Goal: Transaction & Acquisition: Purchase product/service

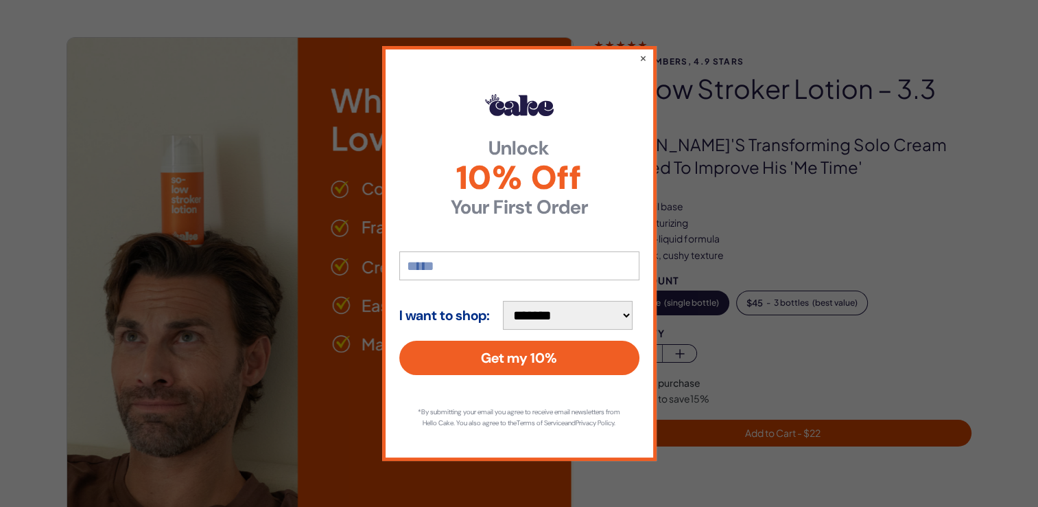
click at [430, 261] on input "email" at bounding box center [519, 265] width 240 height 29
type input "**********"
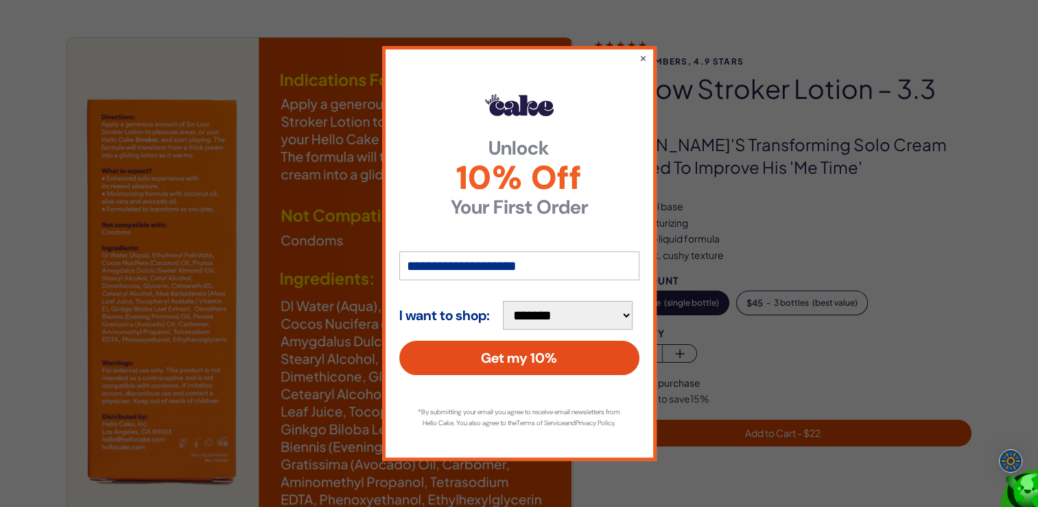
click at [498, 351] on button "Get my 10%" at bounding box center [519, 357] width 240 height 34
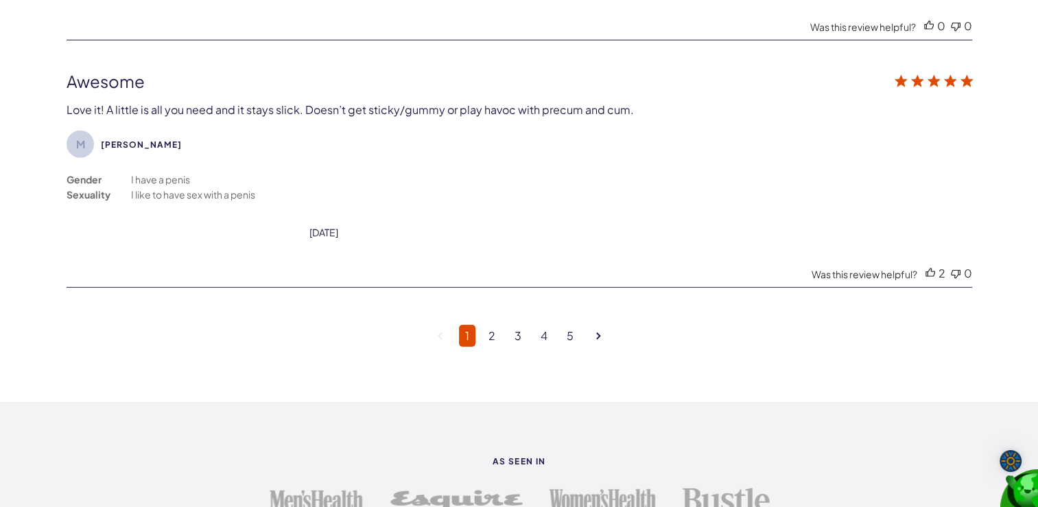
scroll to position [3706, 0]
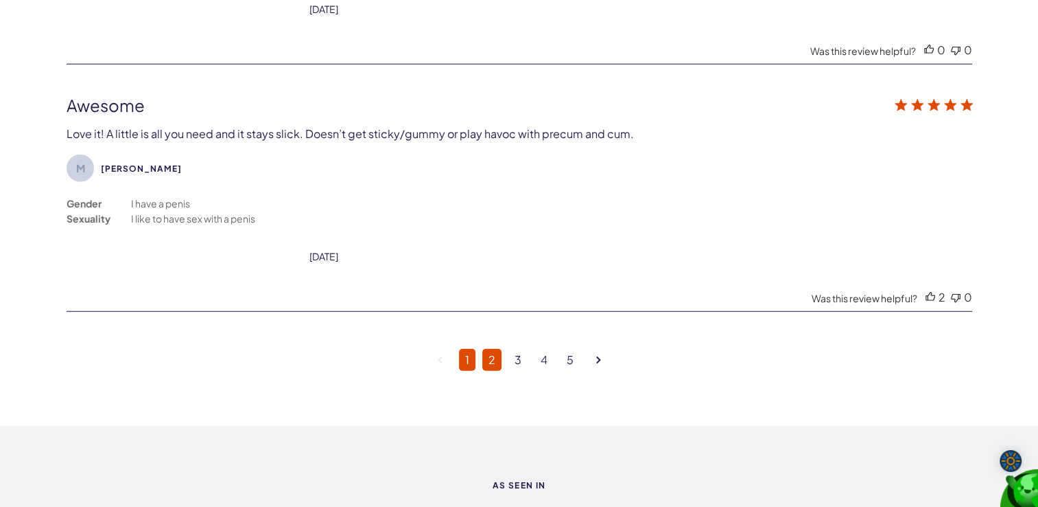
click at [493, 349] on link "2" at bounding box center [492, 360] width 19 height 22
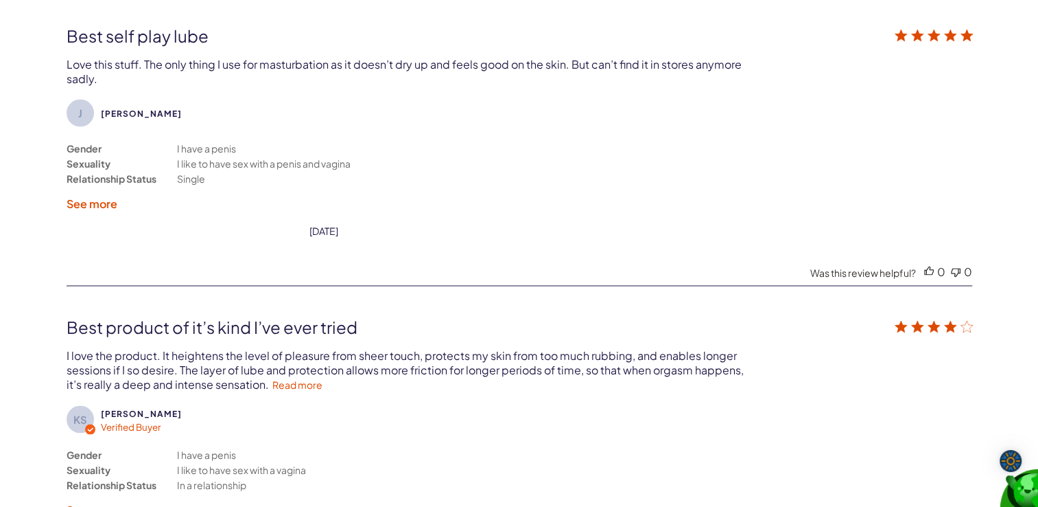
scroll to position [2591, 0]
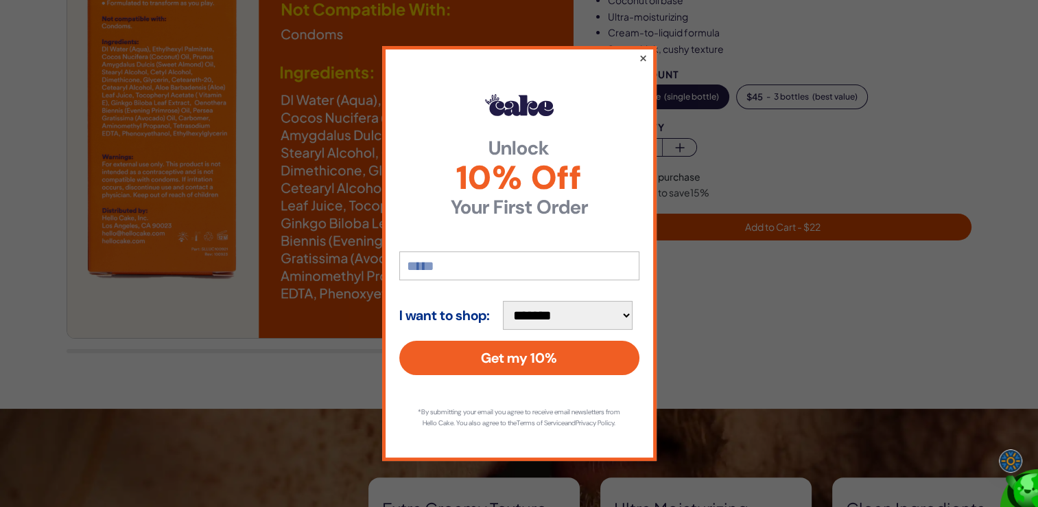
click at [642, 51] on button "×" at bounding box center [642, 57] width 9 height 16
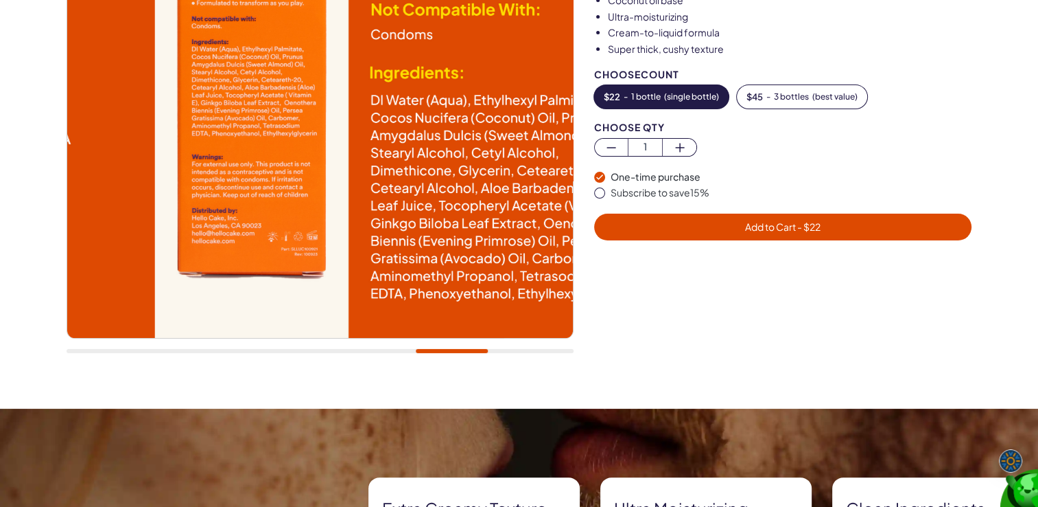
drag, startPoint x: 167, startPoint y: 141, endPoint x: 777, endPoint y: 230, distance: 615.9
click at [777, 230] on div "20,000+ members, 4.9 stars So-Low Stroker Lotion – 3.3 oz Cake's transforming s…" at bounding box center [520, 99] width 906 height 536
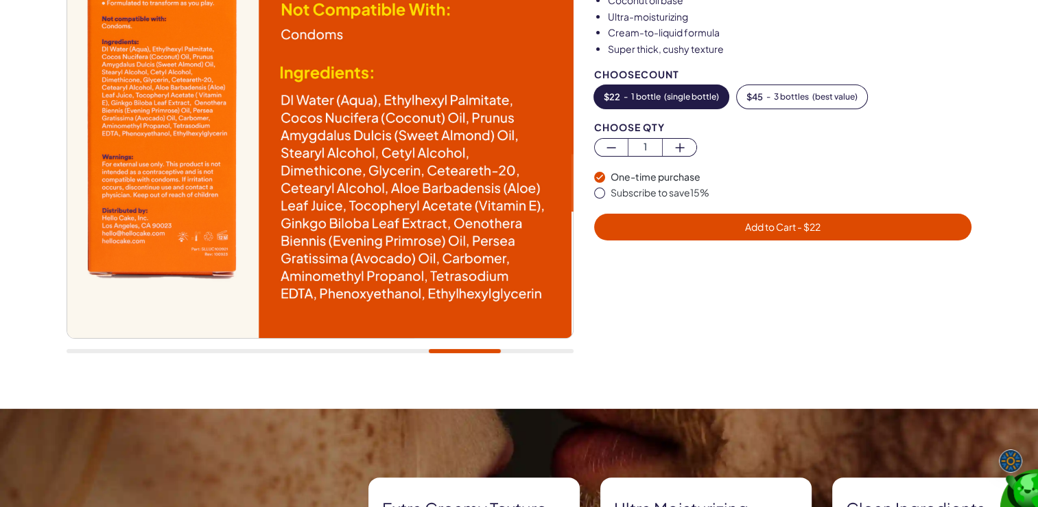
click at [208, 111] on img at bounding box center [318, 85] width 506 height 506
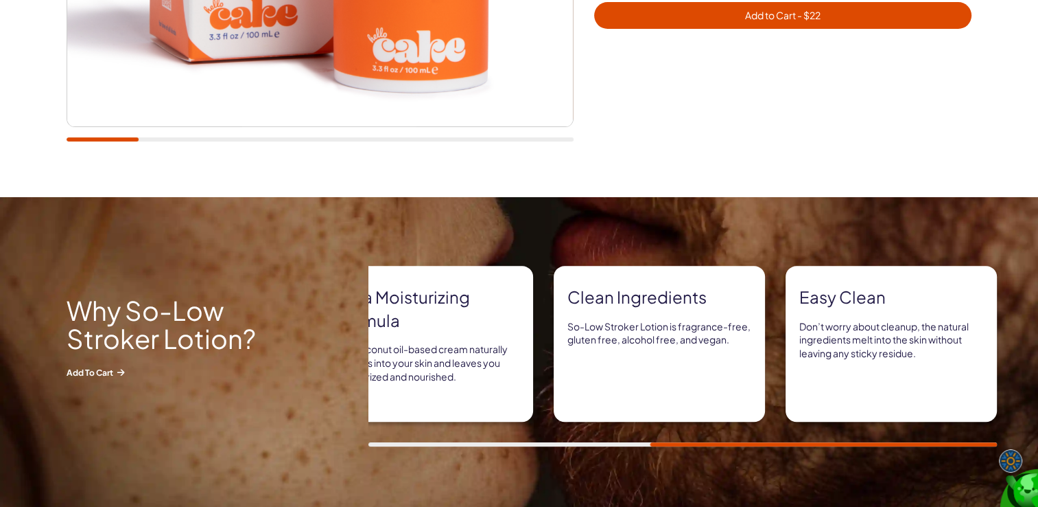
scroll to position [206, 0]
